Goal: Task Accomplishment & Management: Manage account settings

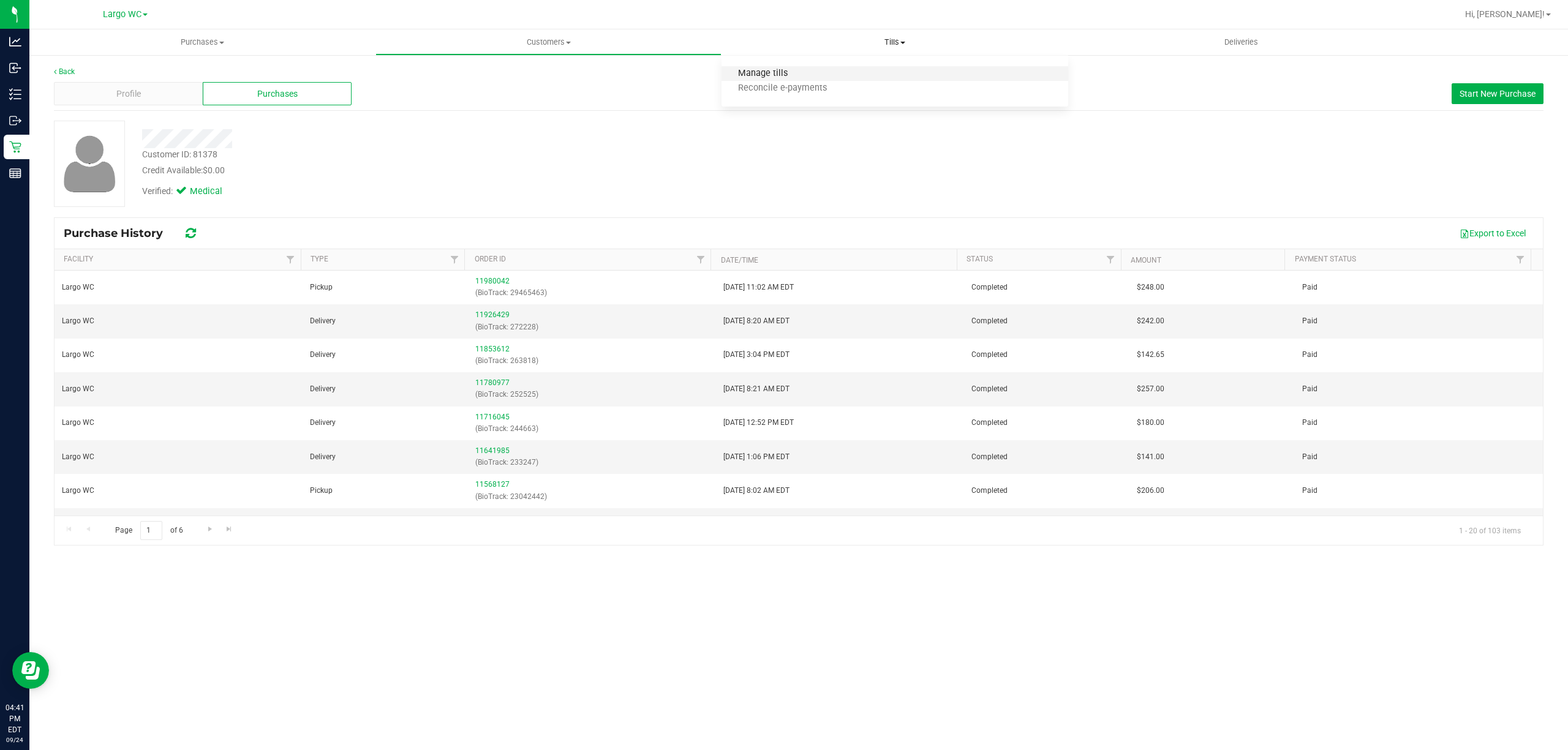
click at [774, 71] on span "Manage tills" at bounding box center [763, 74] width 83 height 10
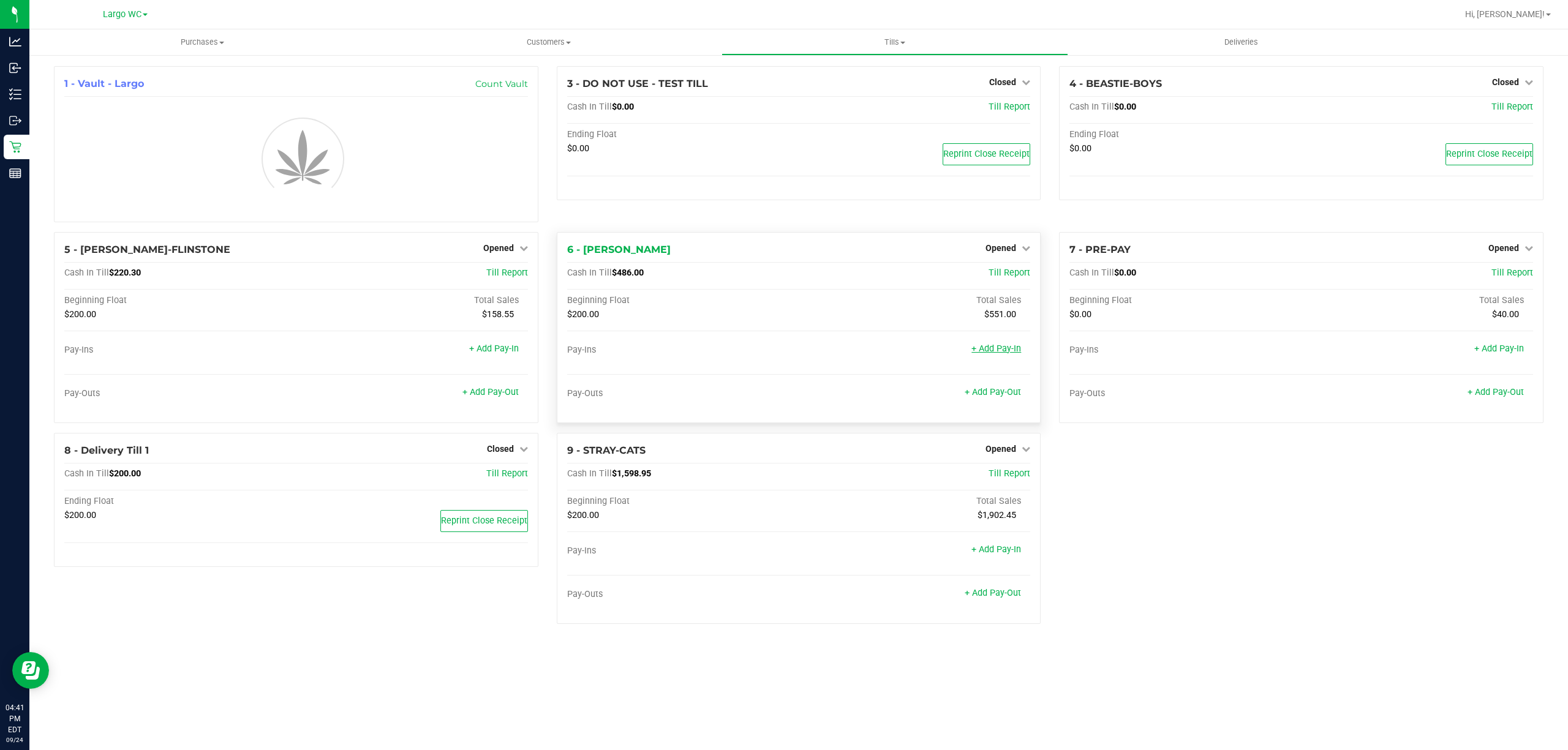
click at [1000, 354] on link "+ Add Pay-In" at bounding box center [996, 349] width 49 height 10
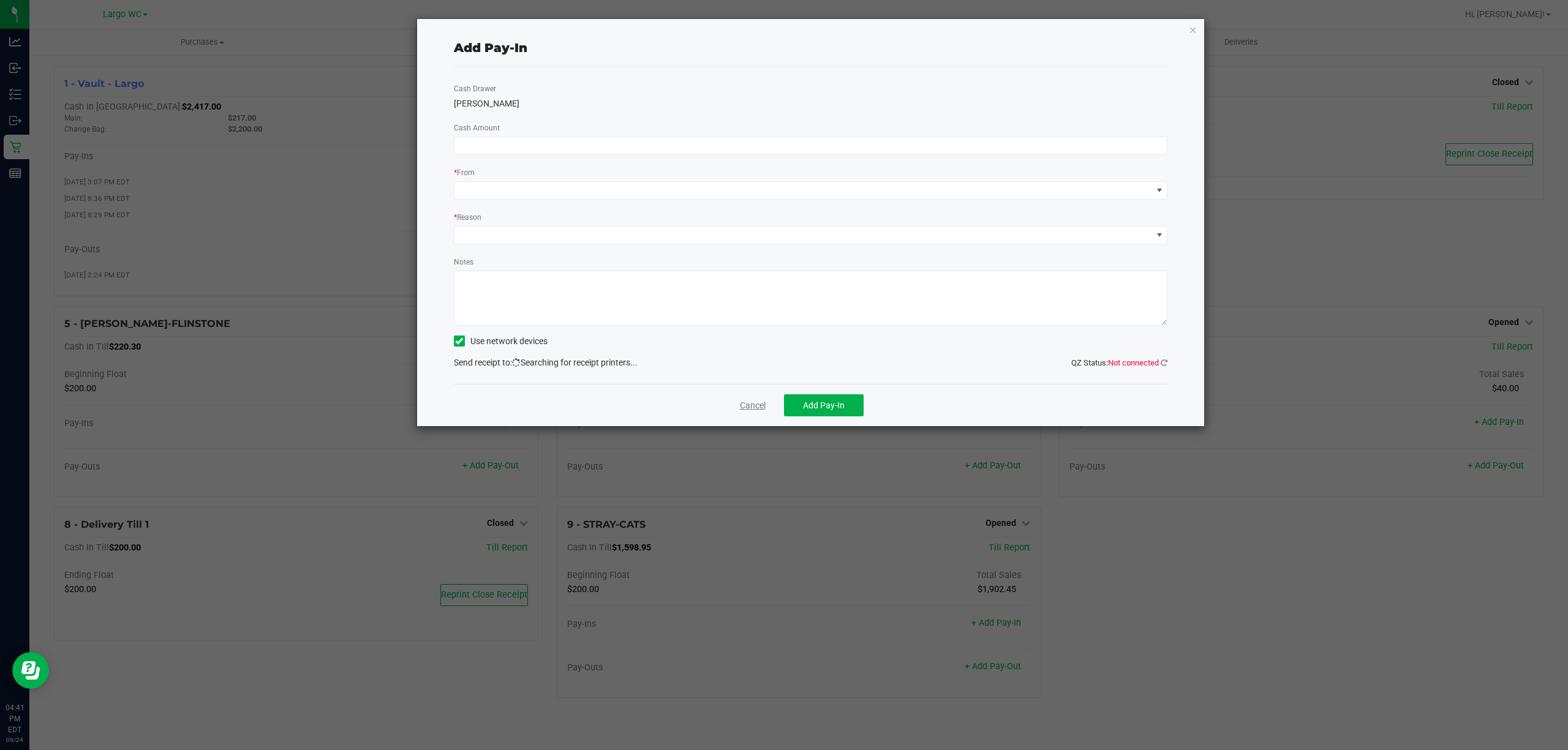
click at [748, 403] on link "Cancel" at bounding box center [753, 406] width 26 height 13
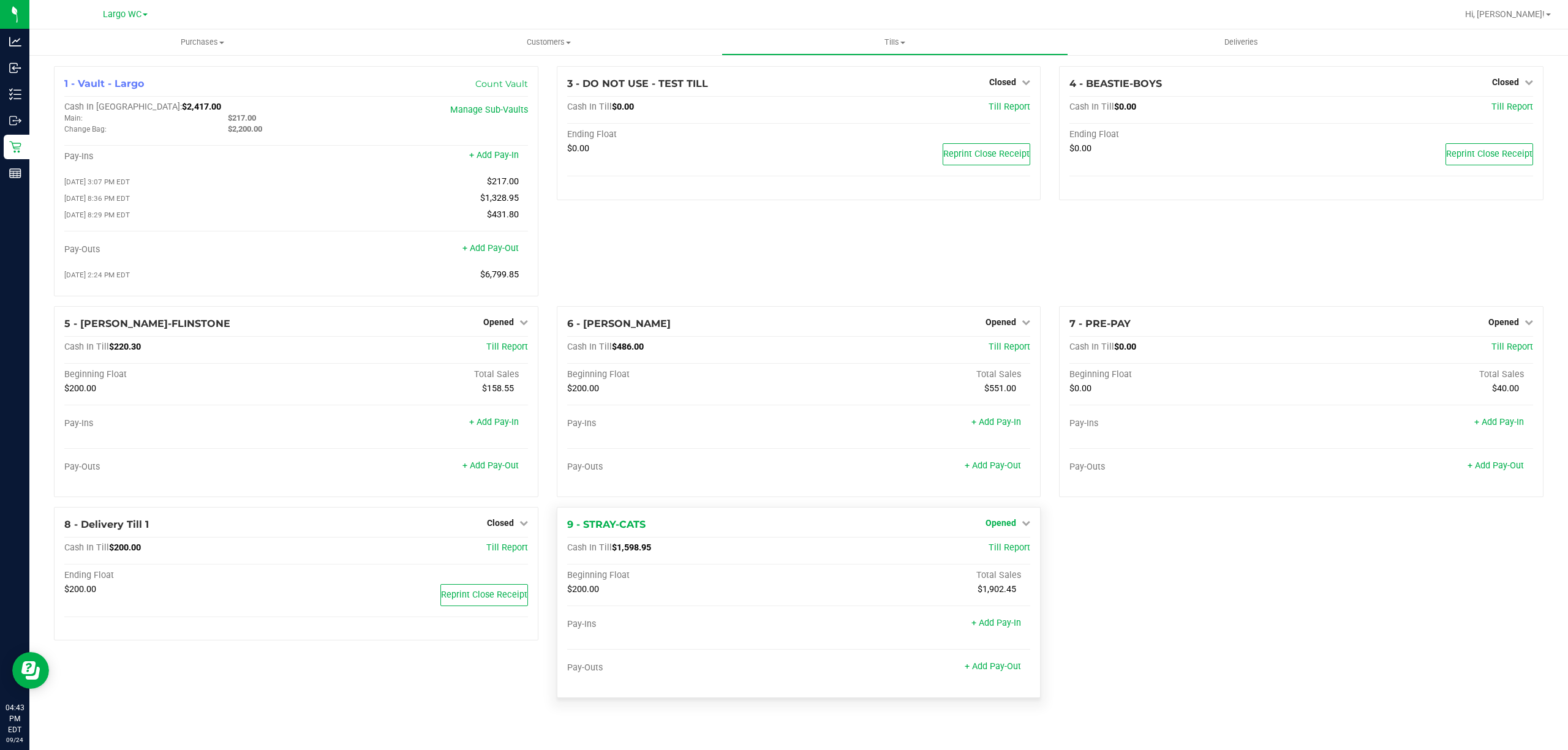
click at [1006, 528] on span "Opened" at bounding box center [1001, 523] width 30 height 10
click at [1005, 553] on link "Close Till" at bounding box center [1003, 549] width 33 height 10
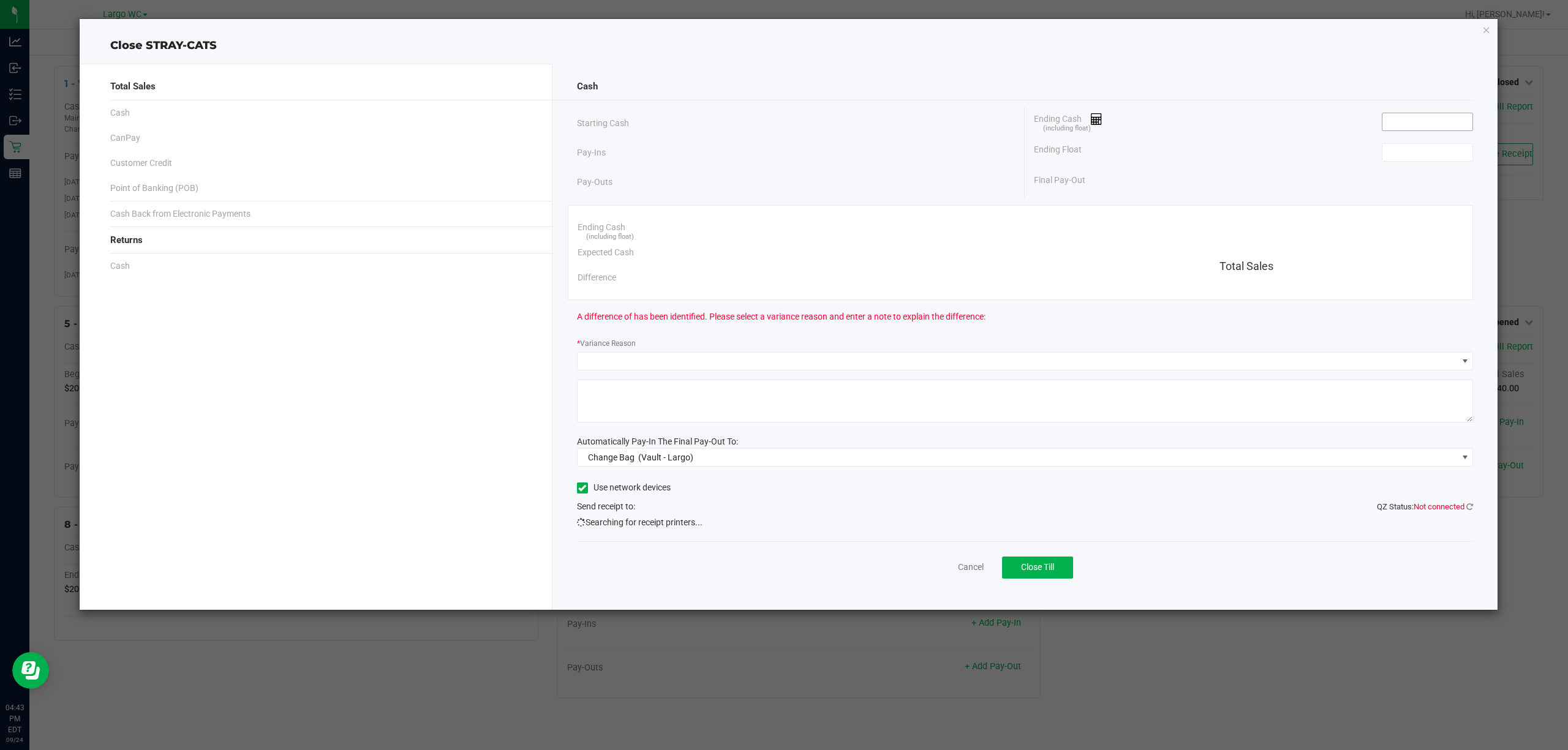
click at [1409, 122] on input at bounding box center [1427, 122] width 90 height 17
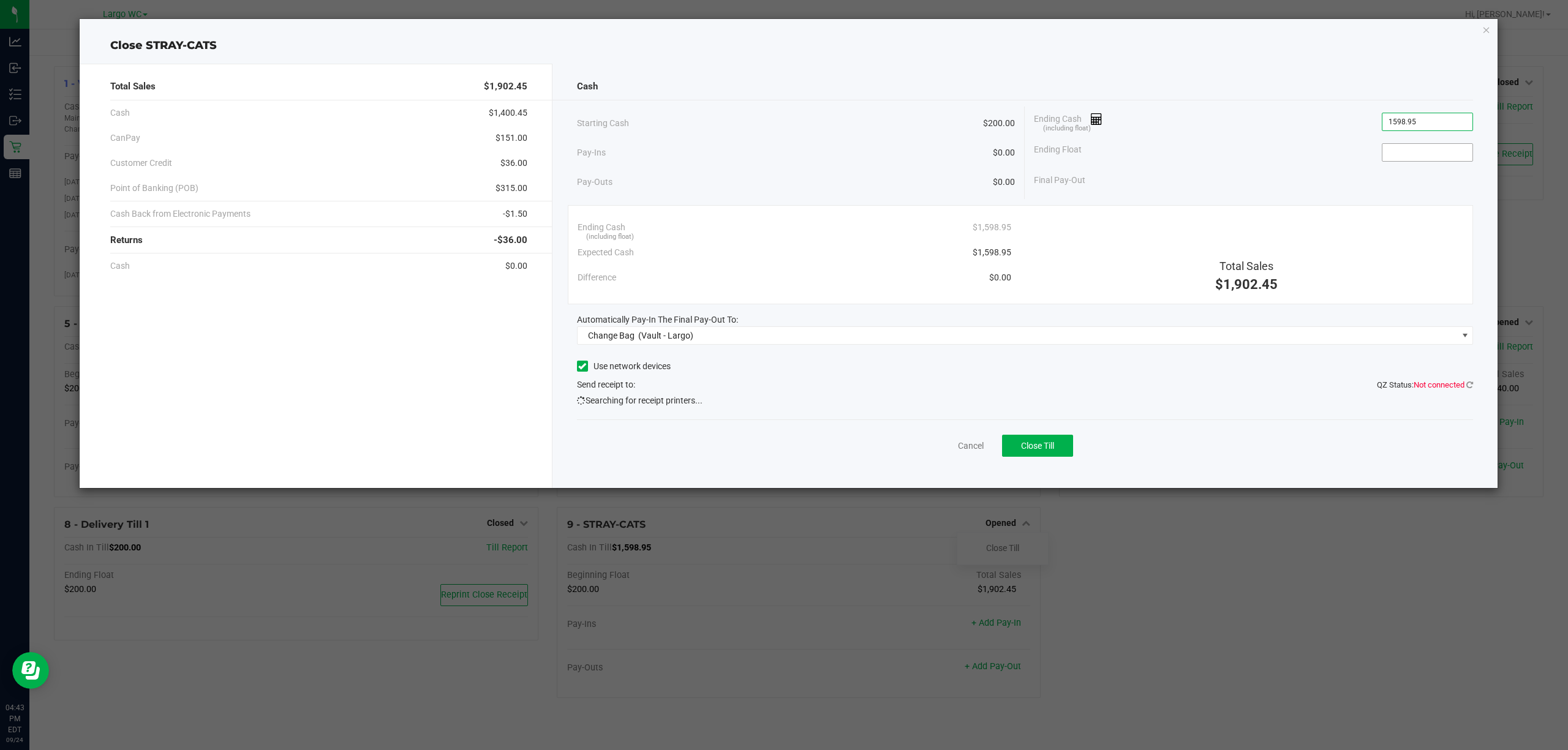
click at [1421, 155] on input at bounding box center [1427, 153] width 90 height 17
type input "$1,598.95"
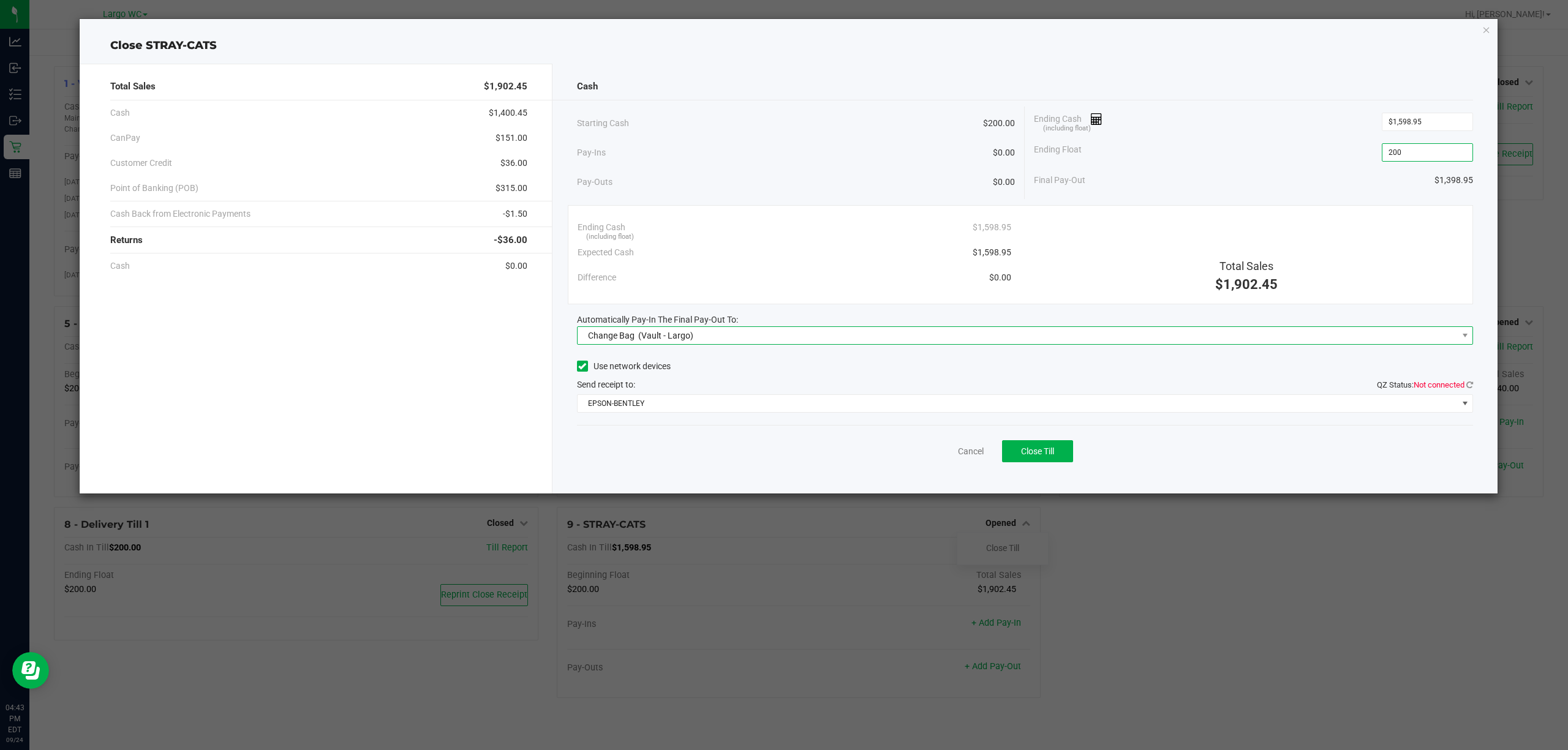
click at [841, 343] on span "Change Bag (Vault - Largo)" at bounding box center [1017, 336] width 880 height 17
type input "$200.00"
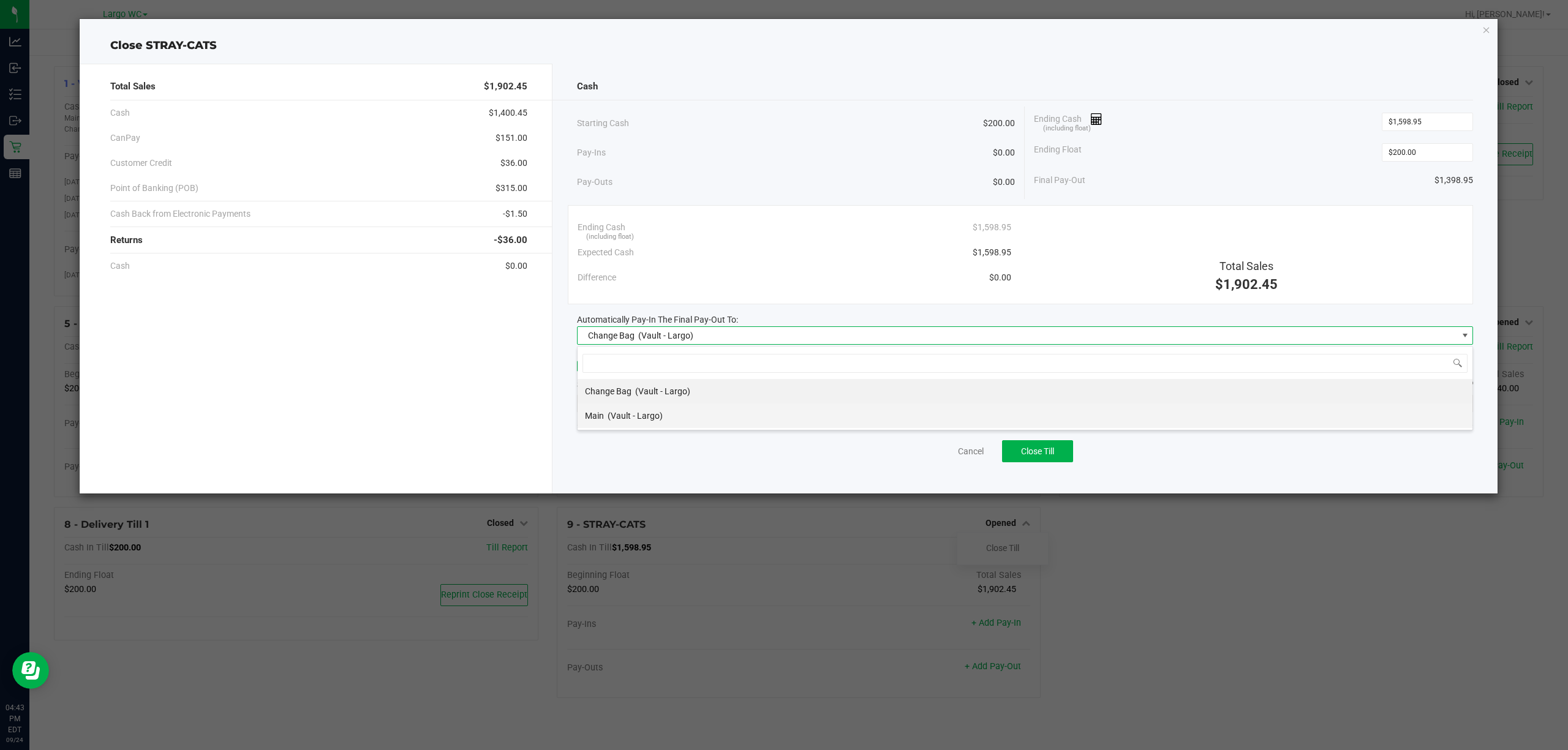
click at [746, 422] on li "Main (Vault - Largo)" at bounding box center [1025, 416] width 895 height 25
click at [733, 409] on span "EPSON-BENTLEY" at bounding box center [1017, 404] width 880 height 17
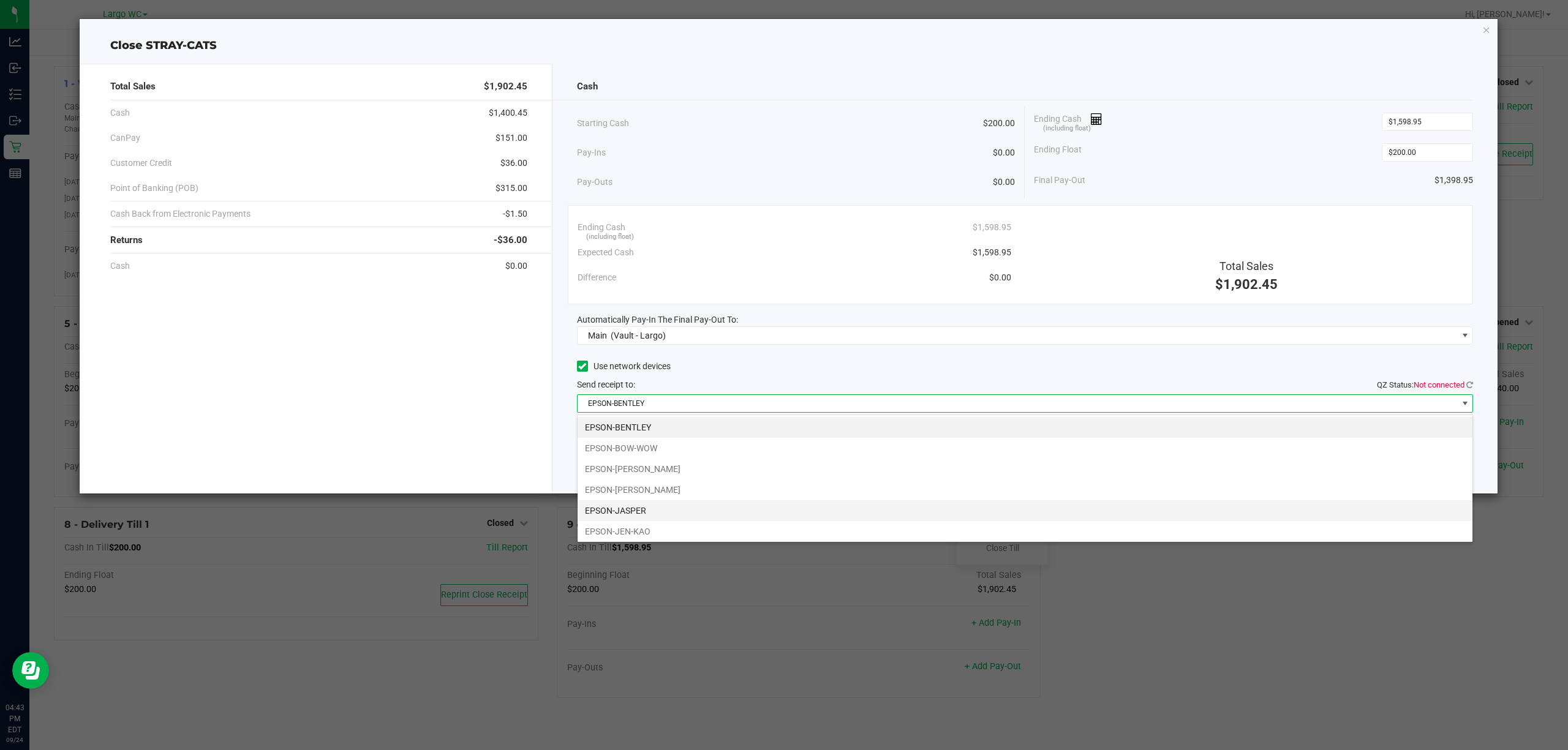
click at [693, 518] on li "EPSON-JASPER" at bounding box center [1025, 511] width 895 height 21
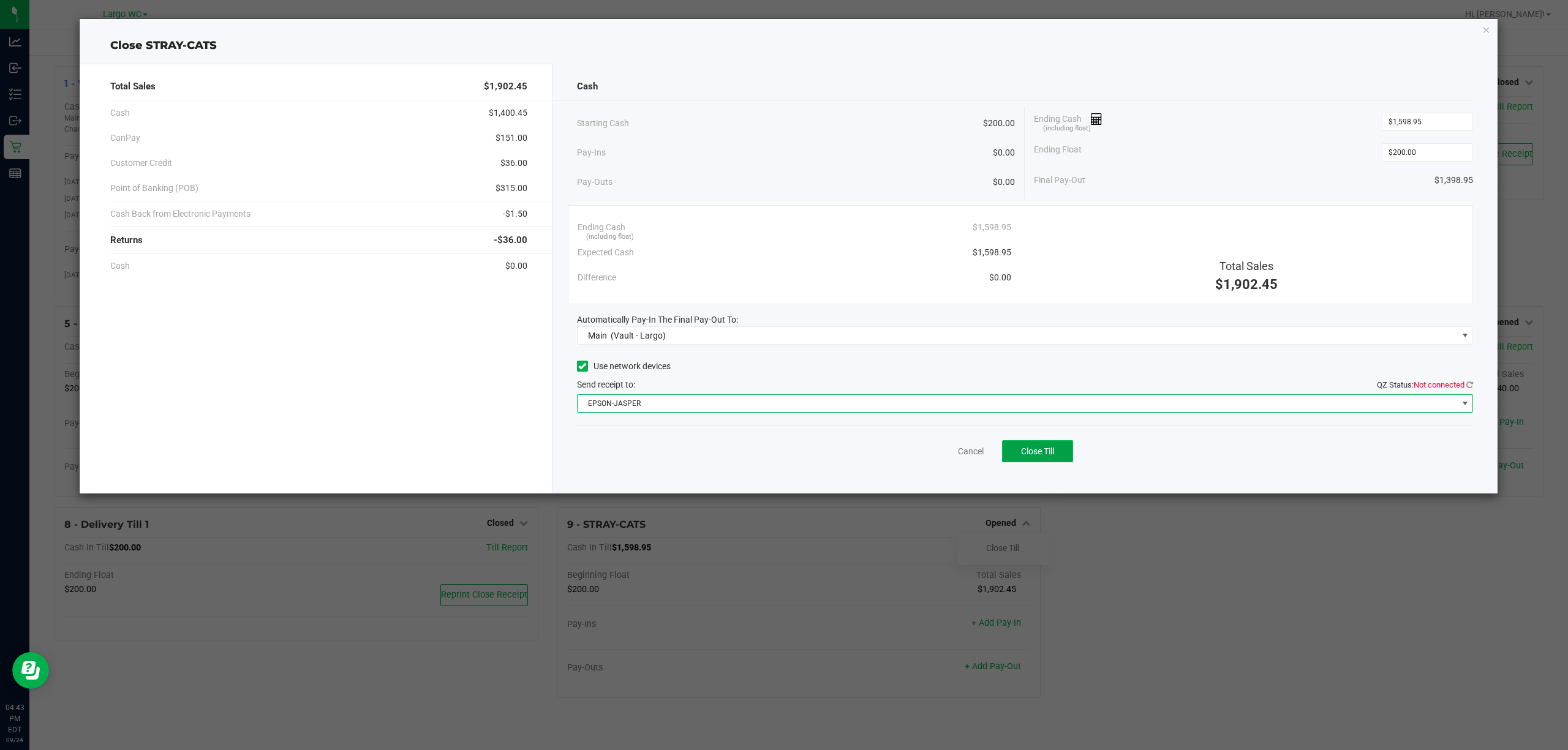
click at [1043, 454] on span "Close Till" at bounding box center [1038, 451] width 33 height 10
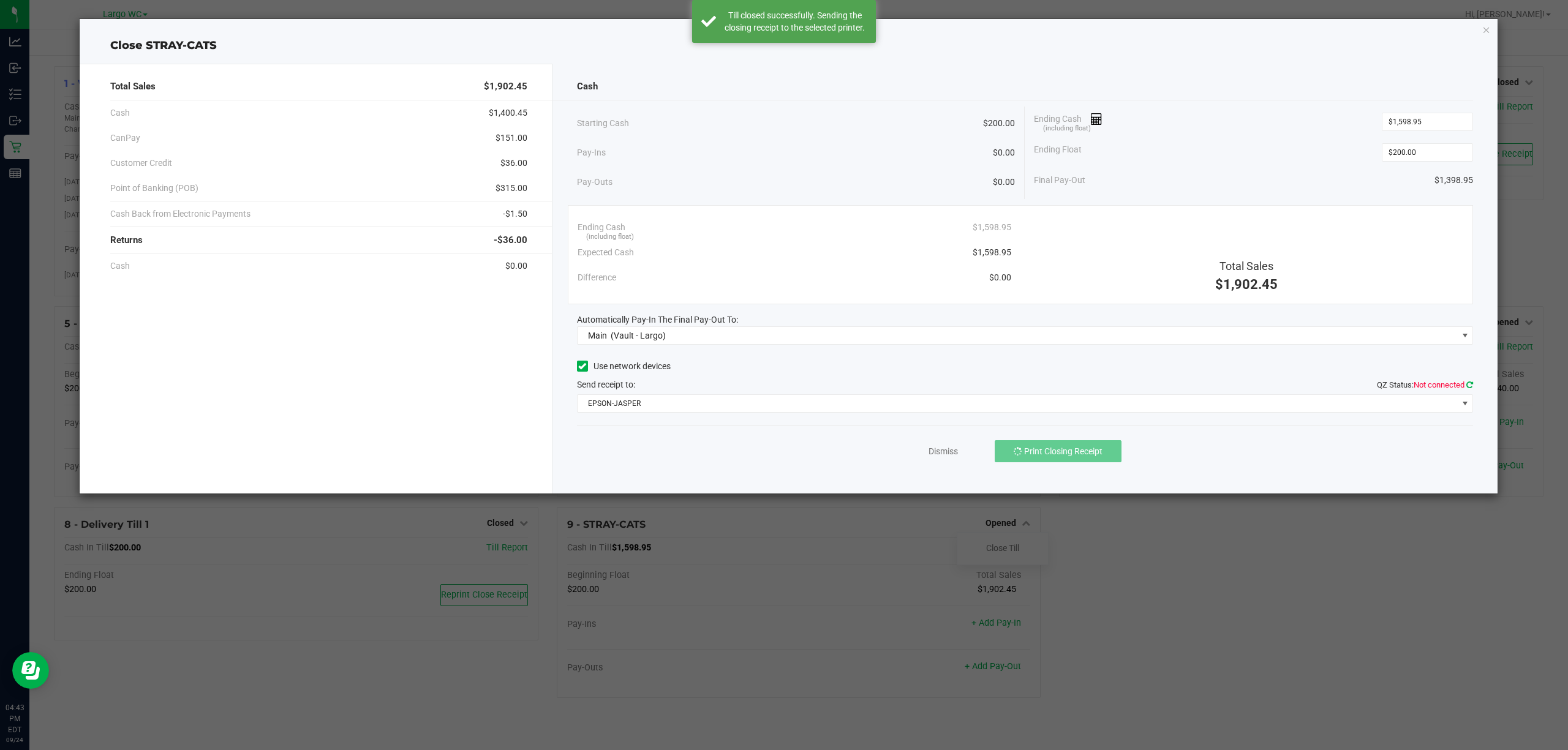
click at [1469, 386] on icon at bounding box center [1469, 385] width 7 height 8
